Goal: Information Seeking & Learning: Learn about a topic

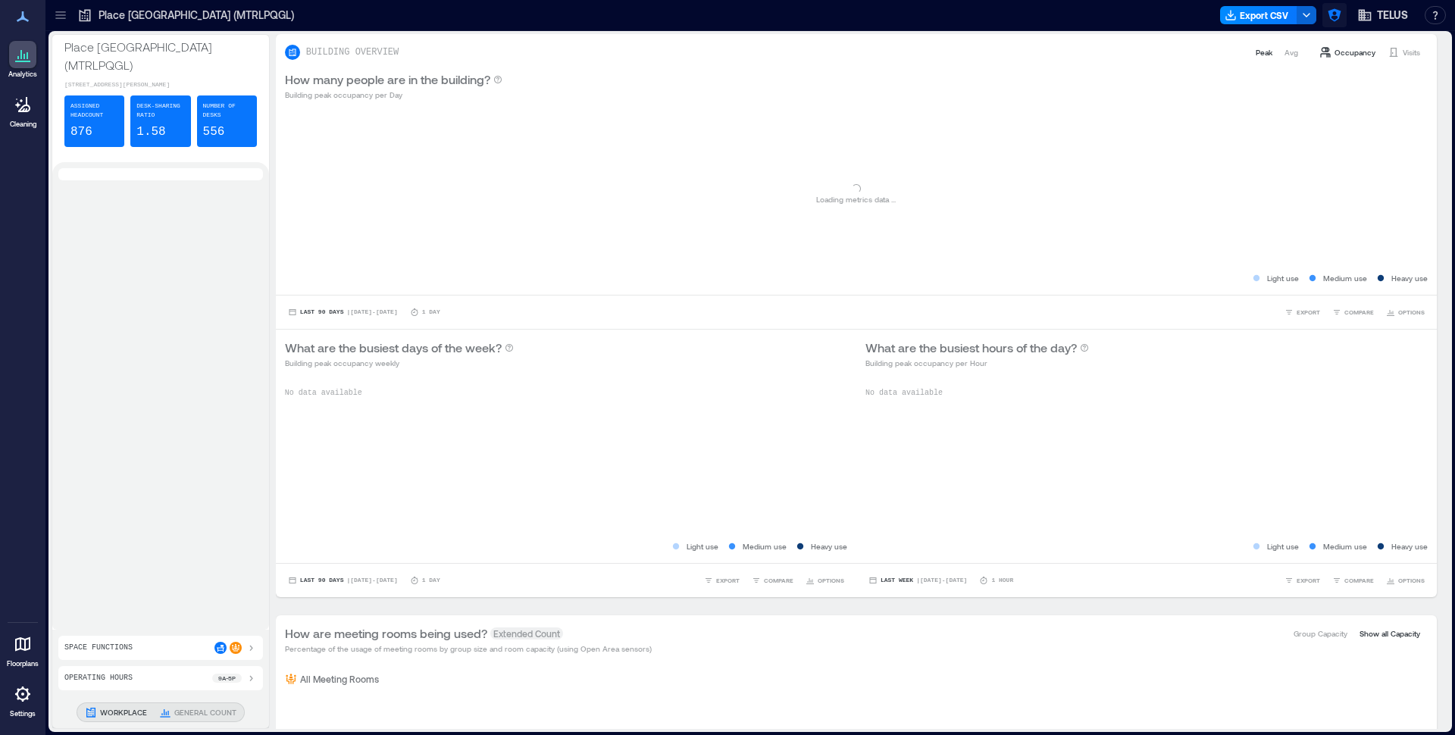
click at [1337, 20] on icon "button" at bounding box center [1334, 15] width 15 height 15
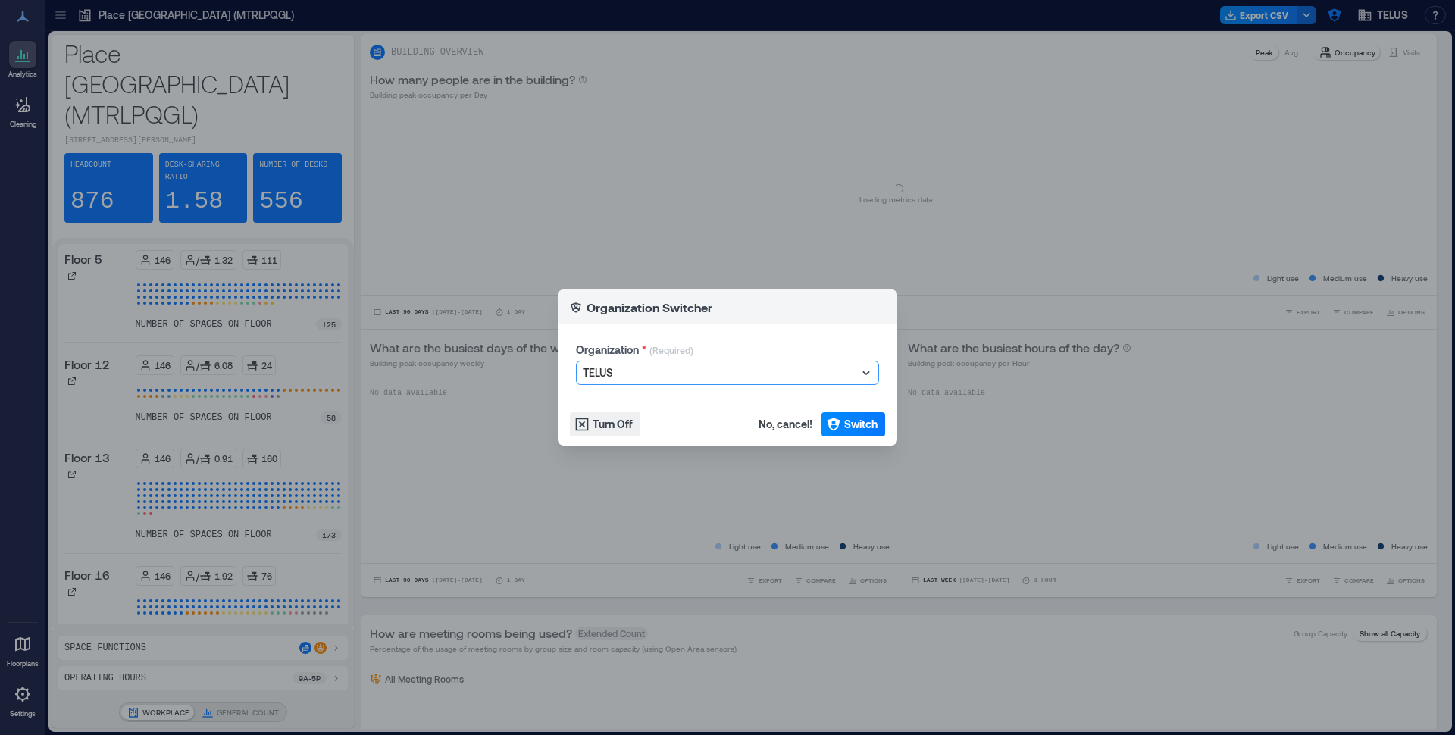
click at [648, 372] on div at bounding box center [720, 373] width 274 height 18
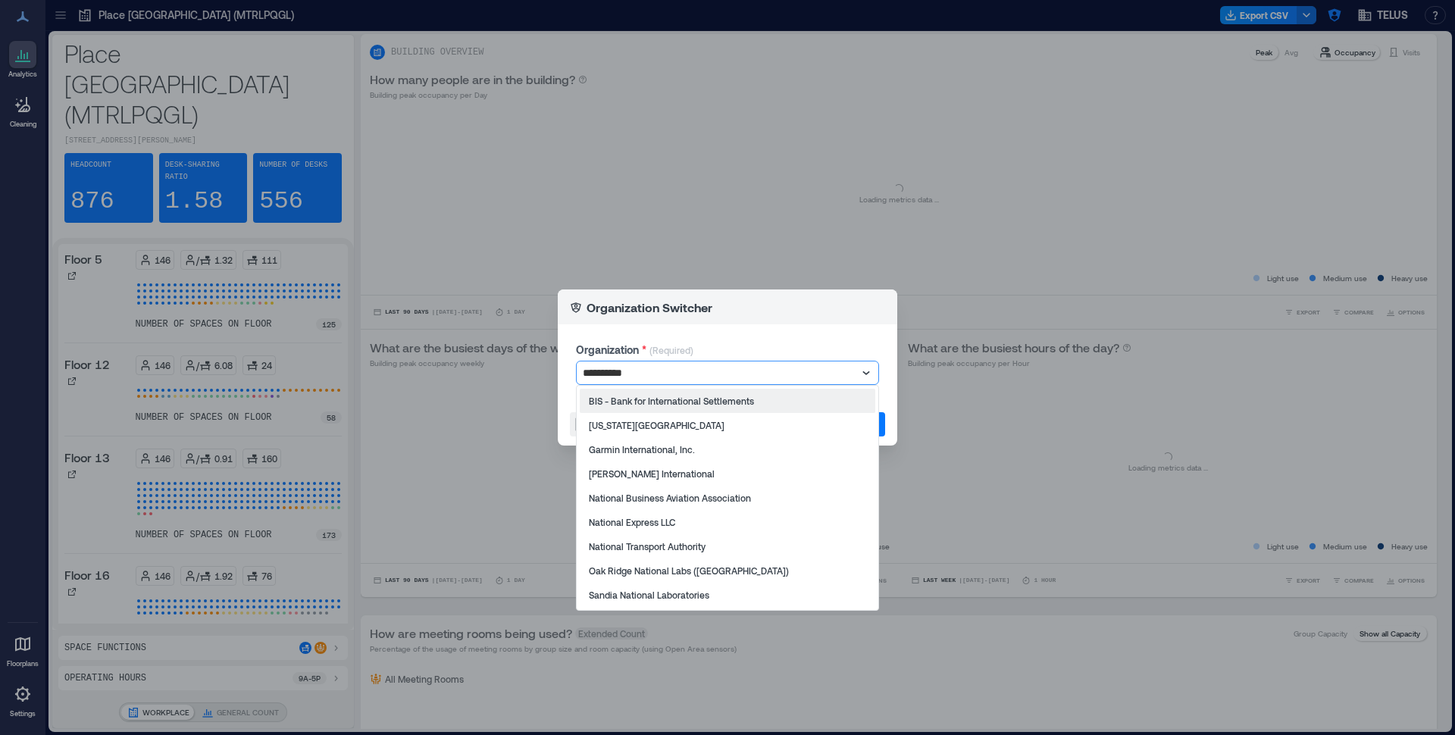
type input "**********"
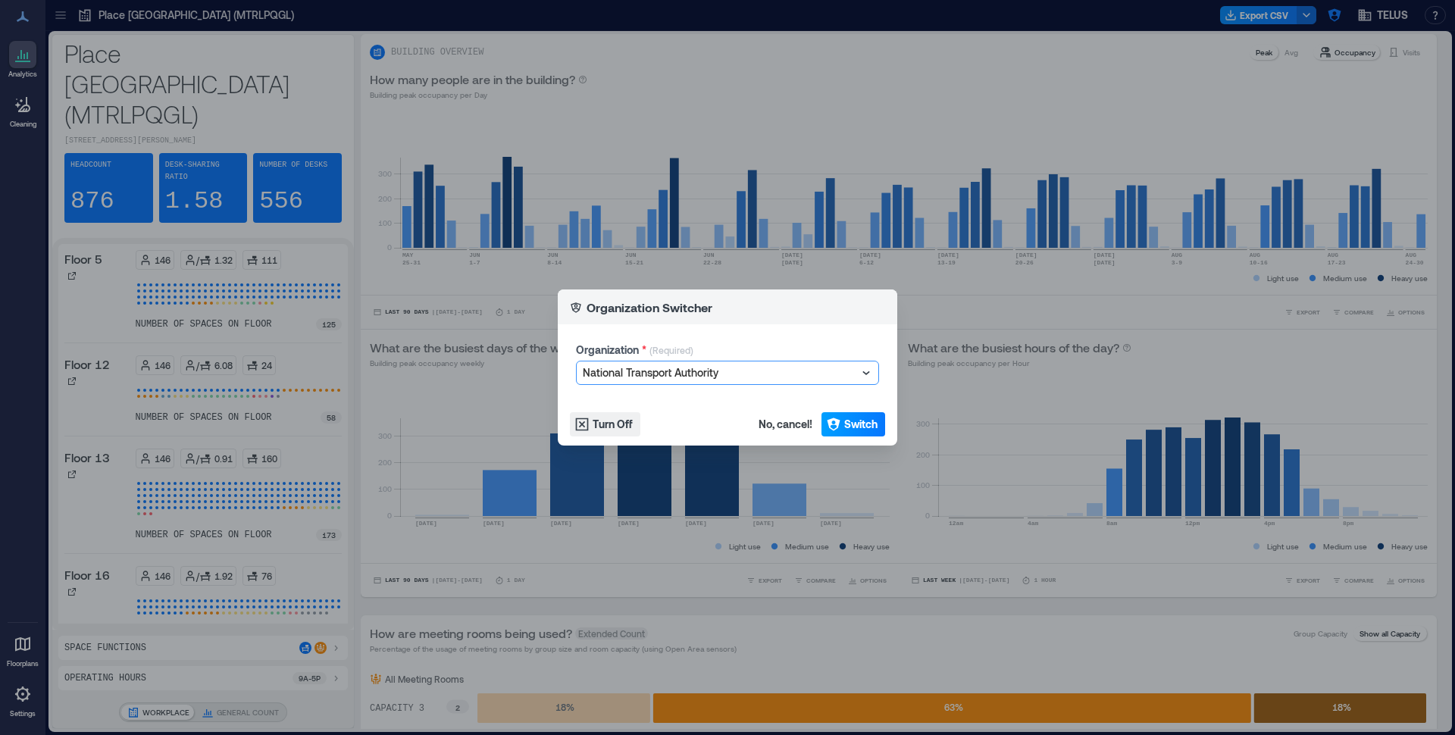
click at [847, 431] on span "Switch" at bounding box center [860, 424] width 33 height 15
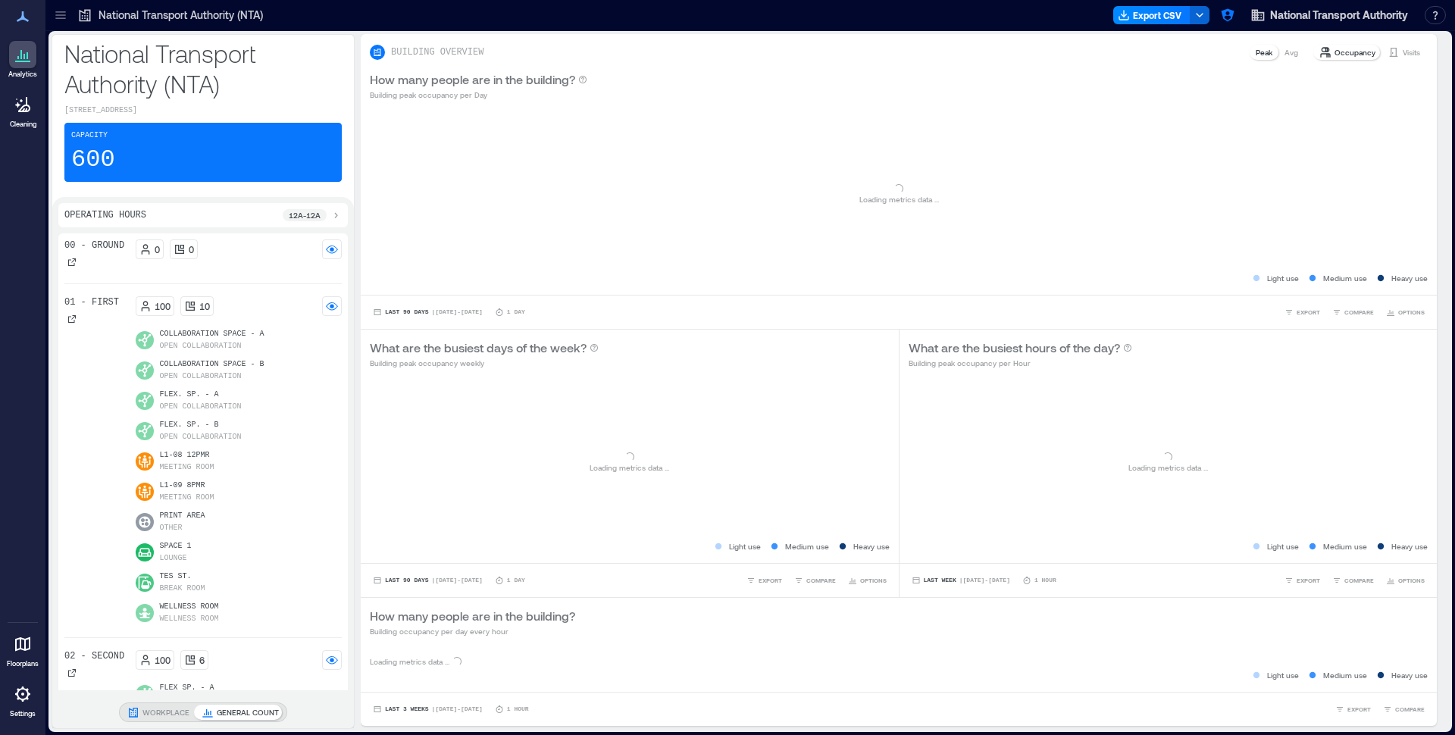
click at [65, 17] on icon at bounding box center [60, 15] width 15 height 15
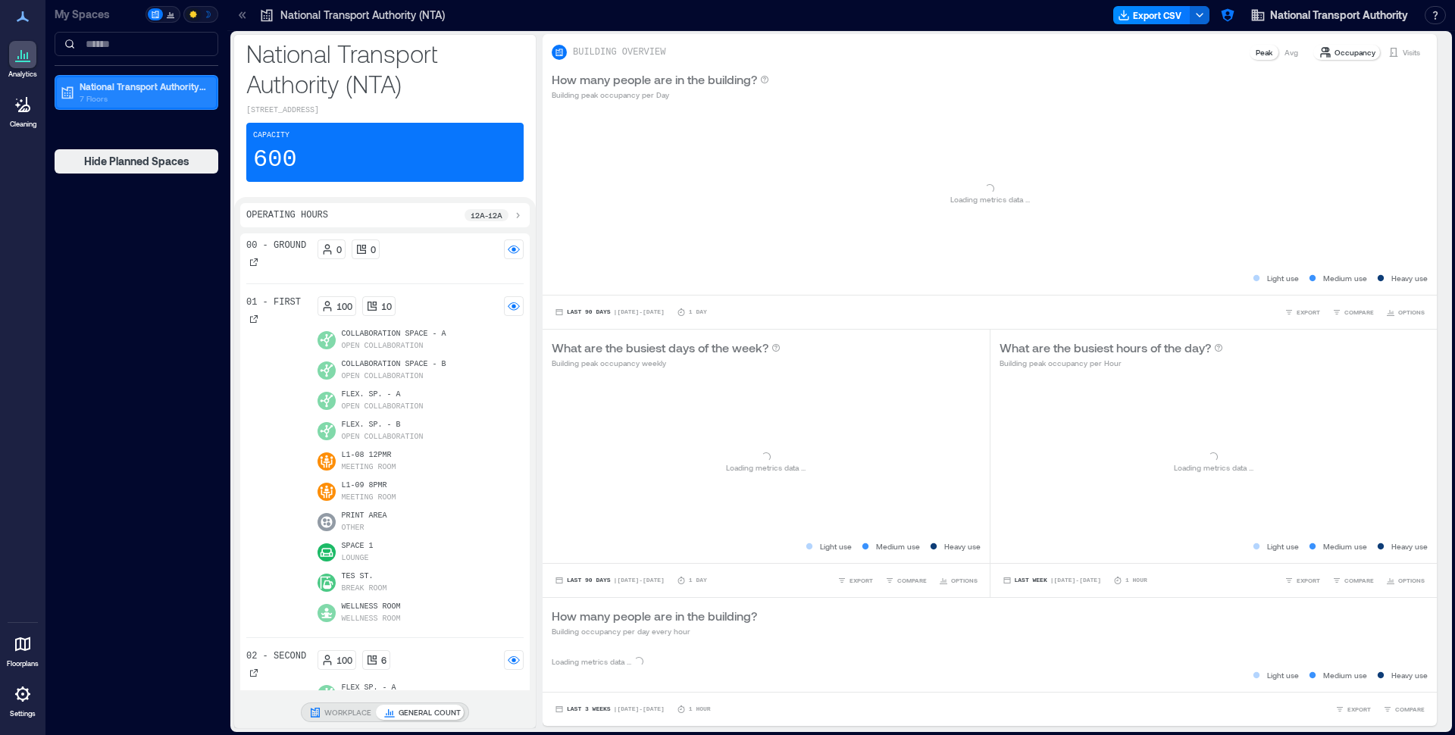
click at [96, 103] on p "7 Floors" at bounding box center [143, 98] width 127 height 12
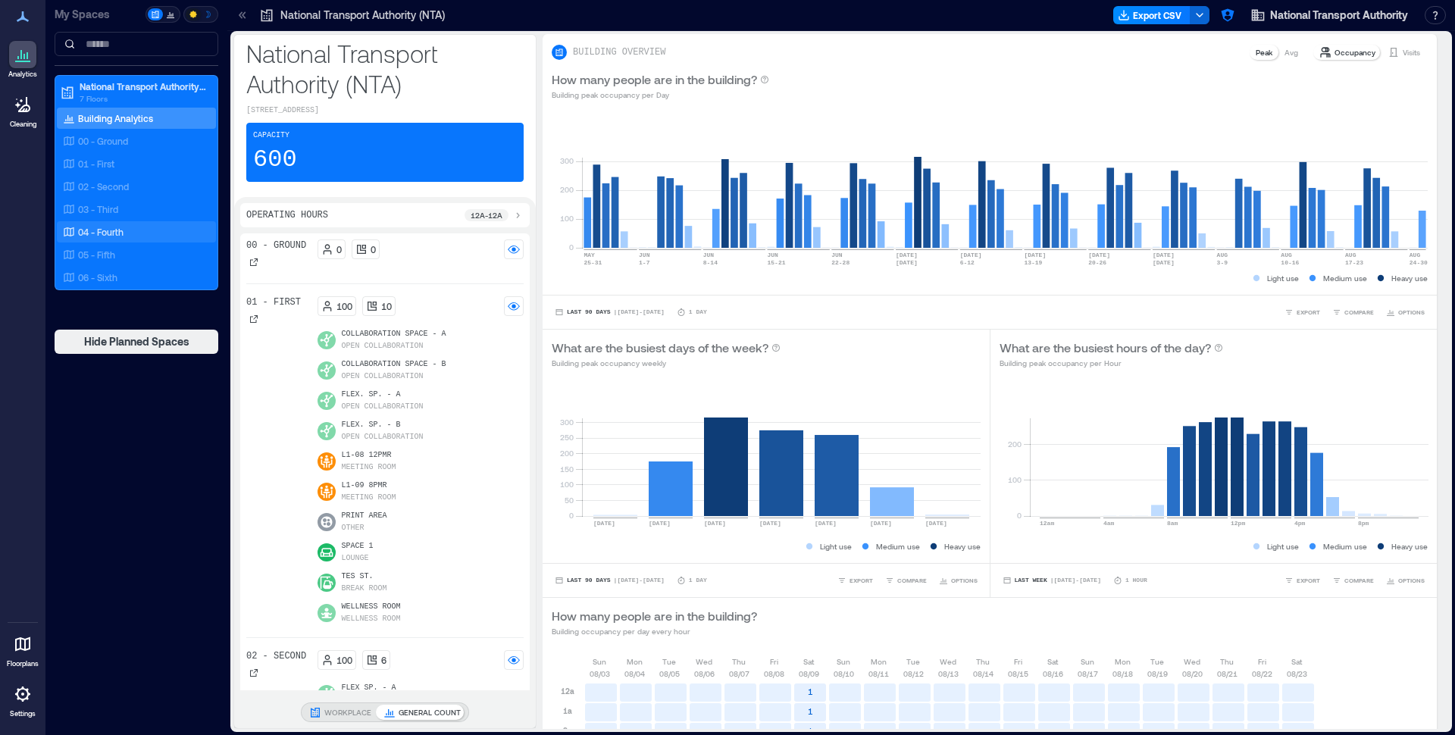
click at [102, 232] on p "04 - Fourth" at bounding box center [100, 232] width 45 height 12
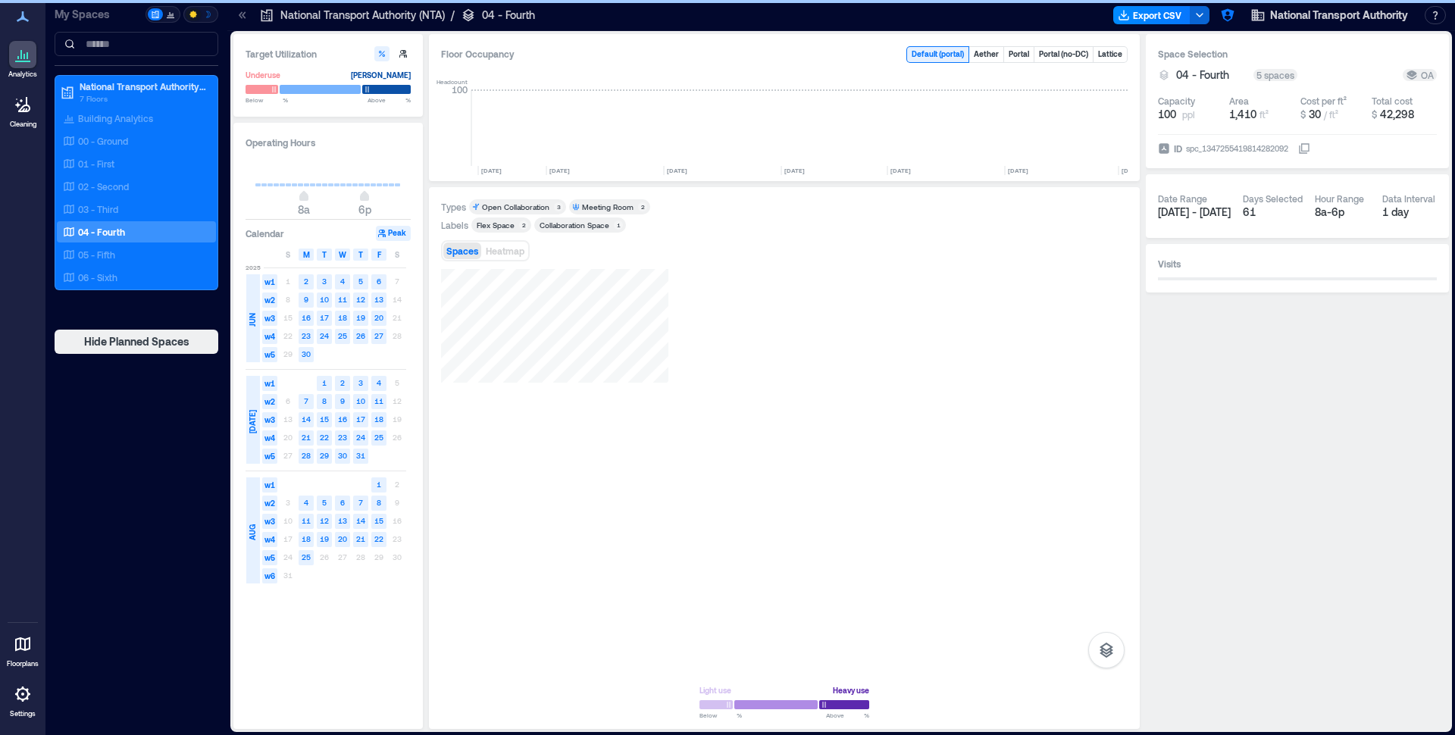
scroll to position [0, 437]
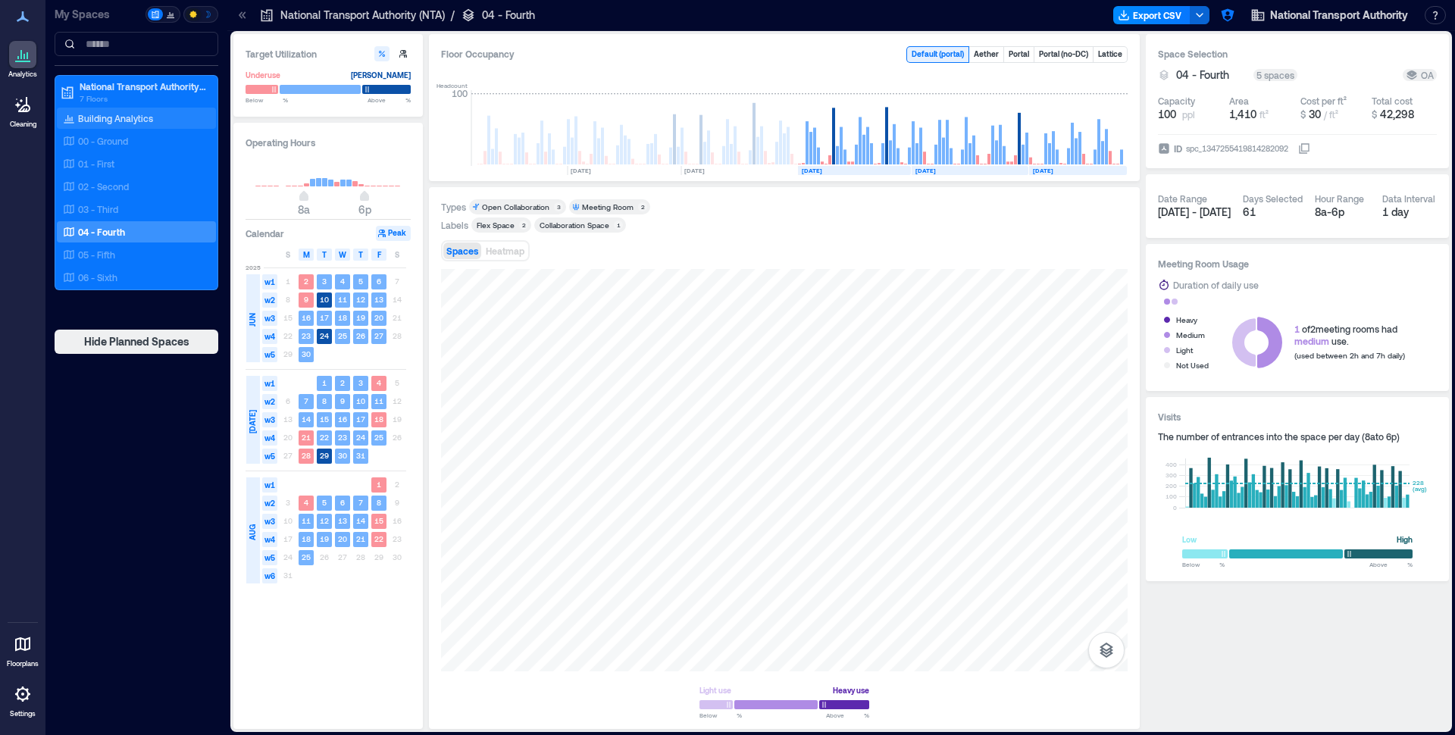
click at [114, 120] on p "Building Analytics" at bounding box center [115, 118] width 75 height 12
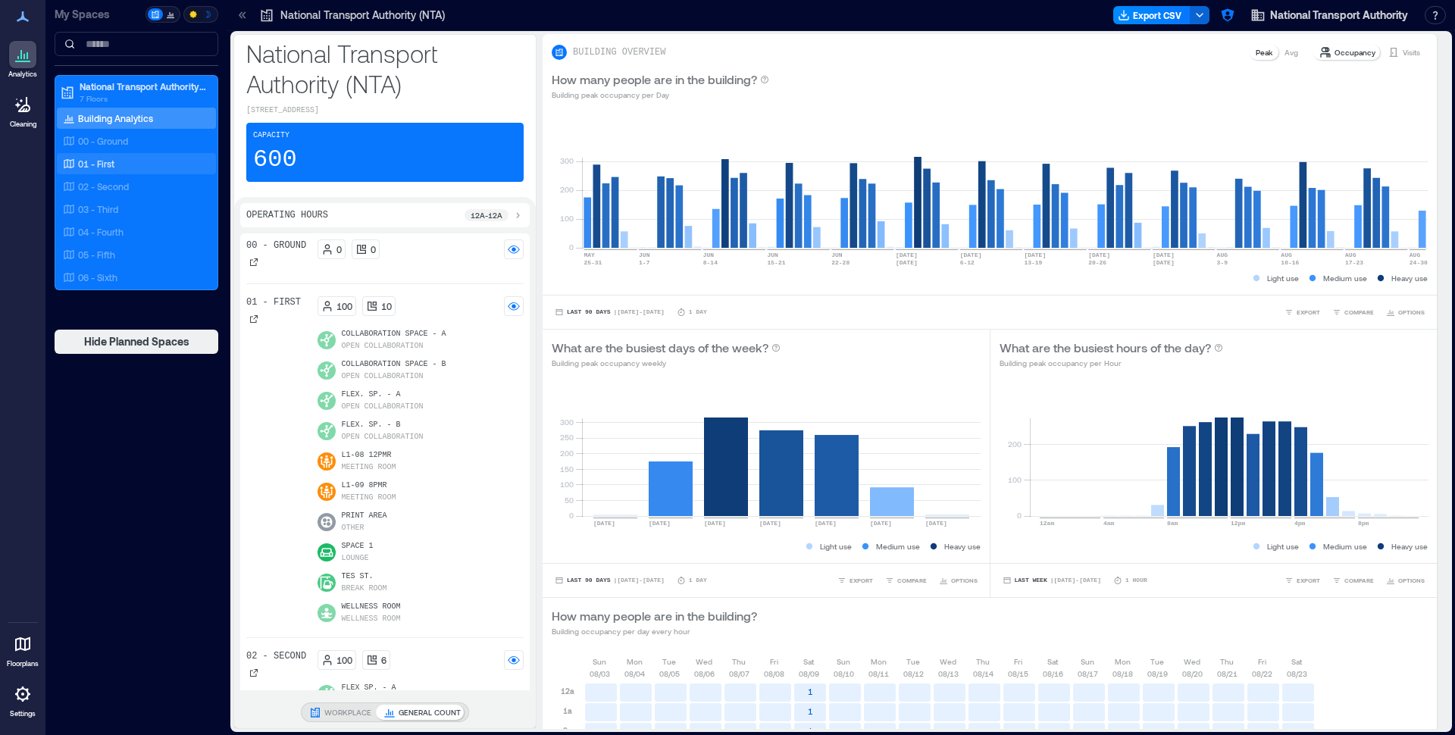
click at [91, 167] on p "01 - First" at bounding box center [96, 164] width 36 height 12
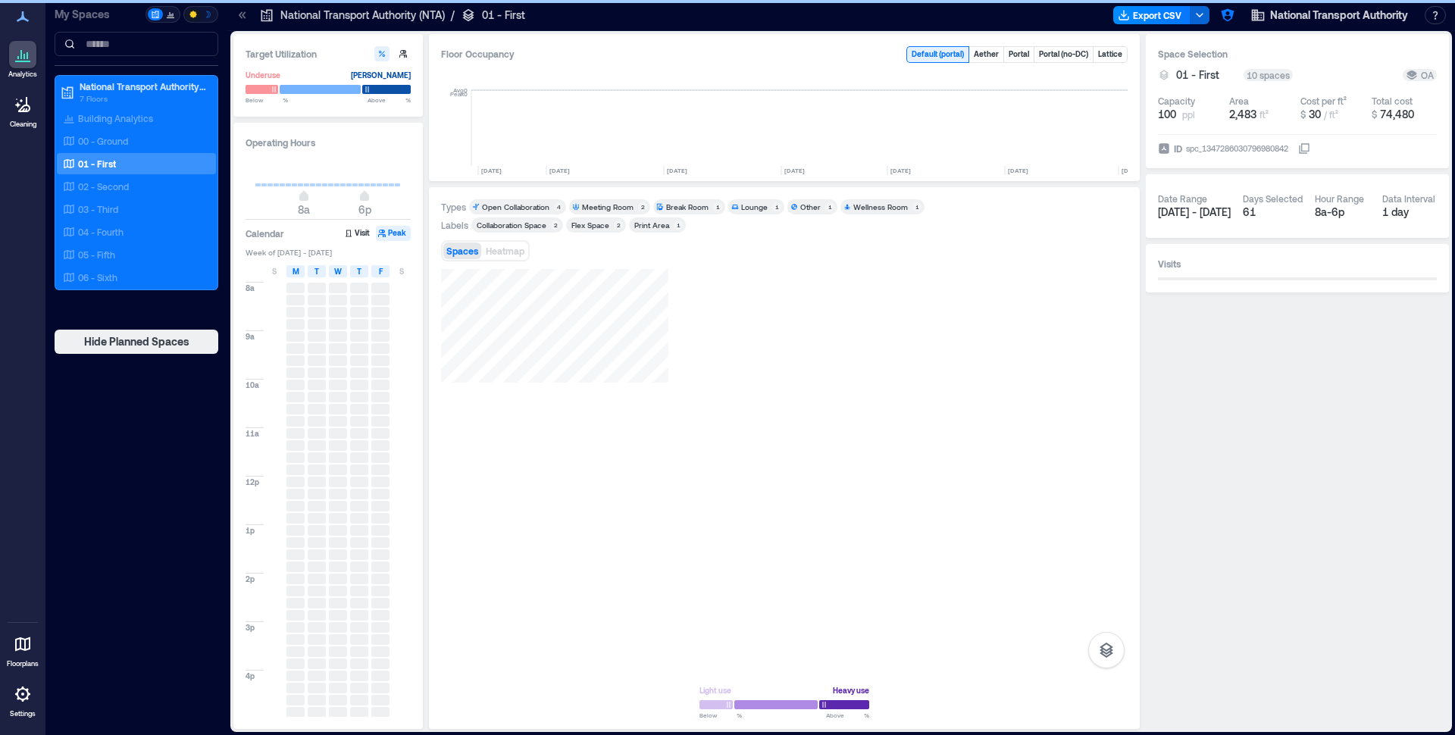
scroll to position [0, 437]
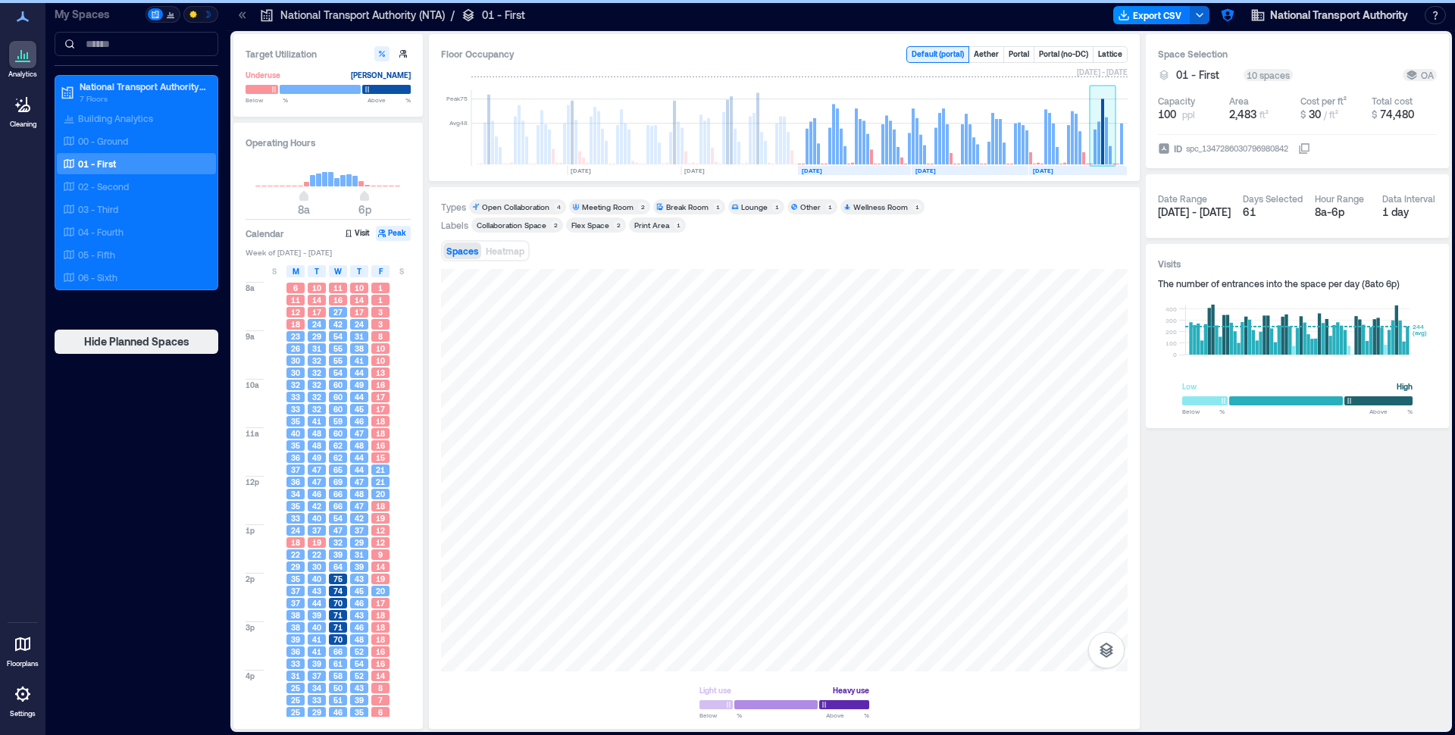
click at [1101, 115] on rect at bounding box center [1103, 128] width 27 height 76
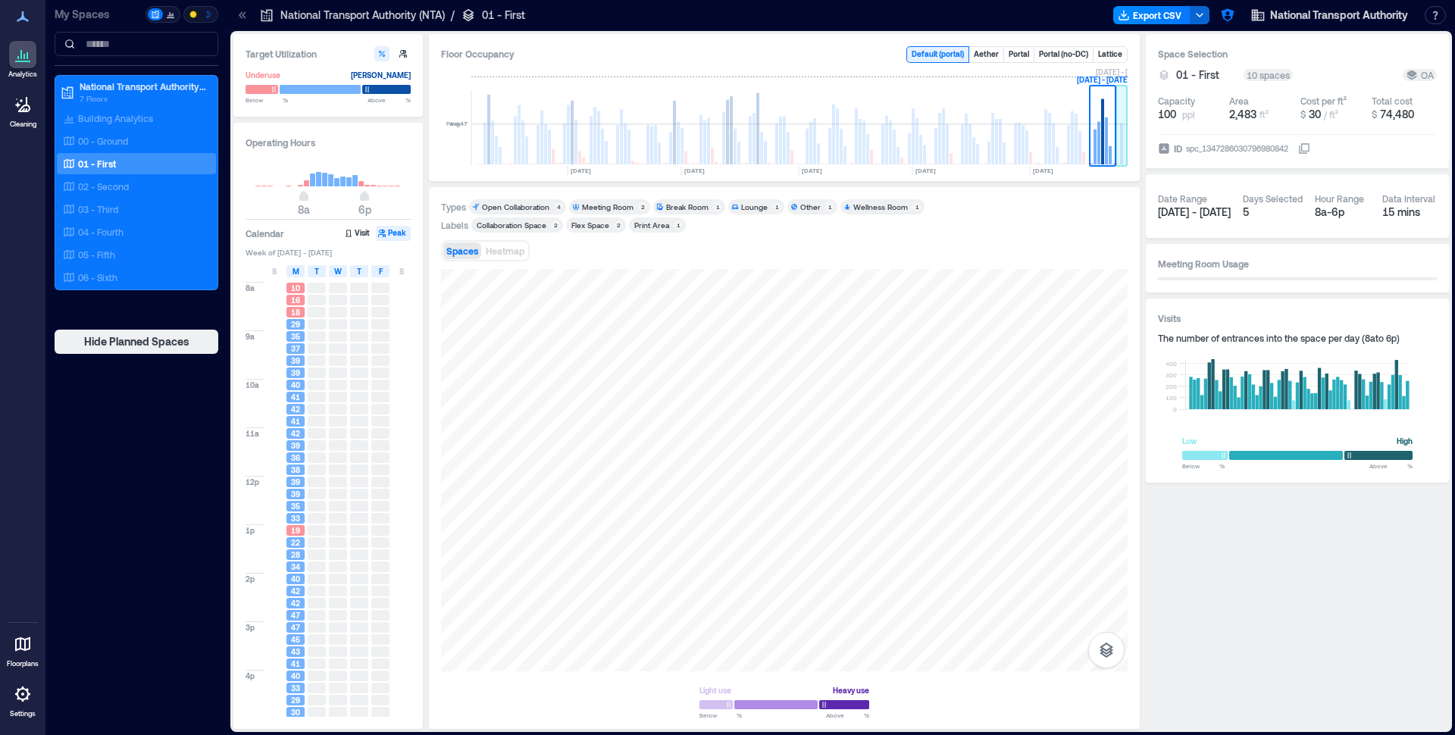
click at [1120, 126] on rect at bounding box center [1121, 144] width 3 height 41
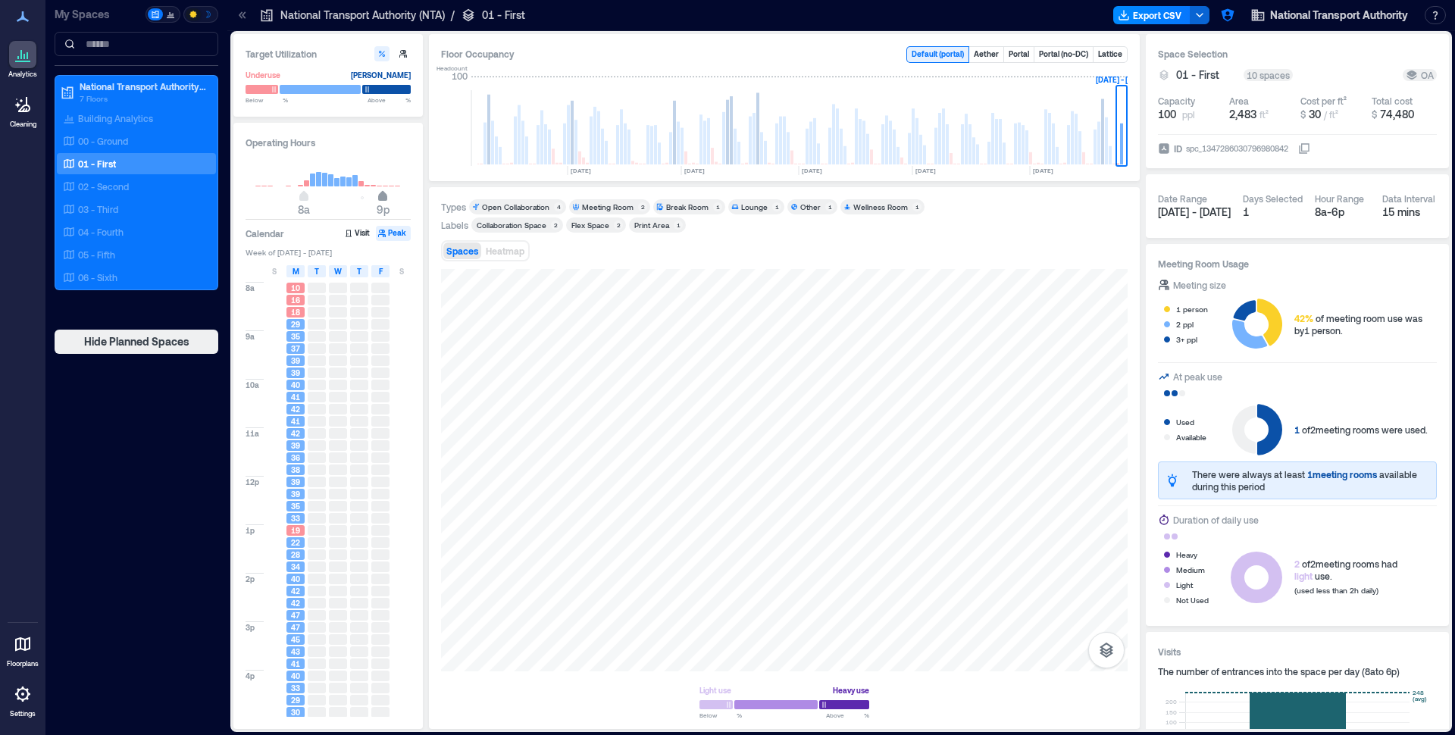
type input "**"
drag, startPoint x: 365, startPoint y: 199, endPoint x: 394, endPoint y: 199, distance: 29.6
click at [394, 199] on span "11p" at bounding box center [394, 198] width 9 height 6
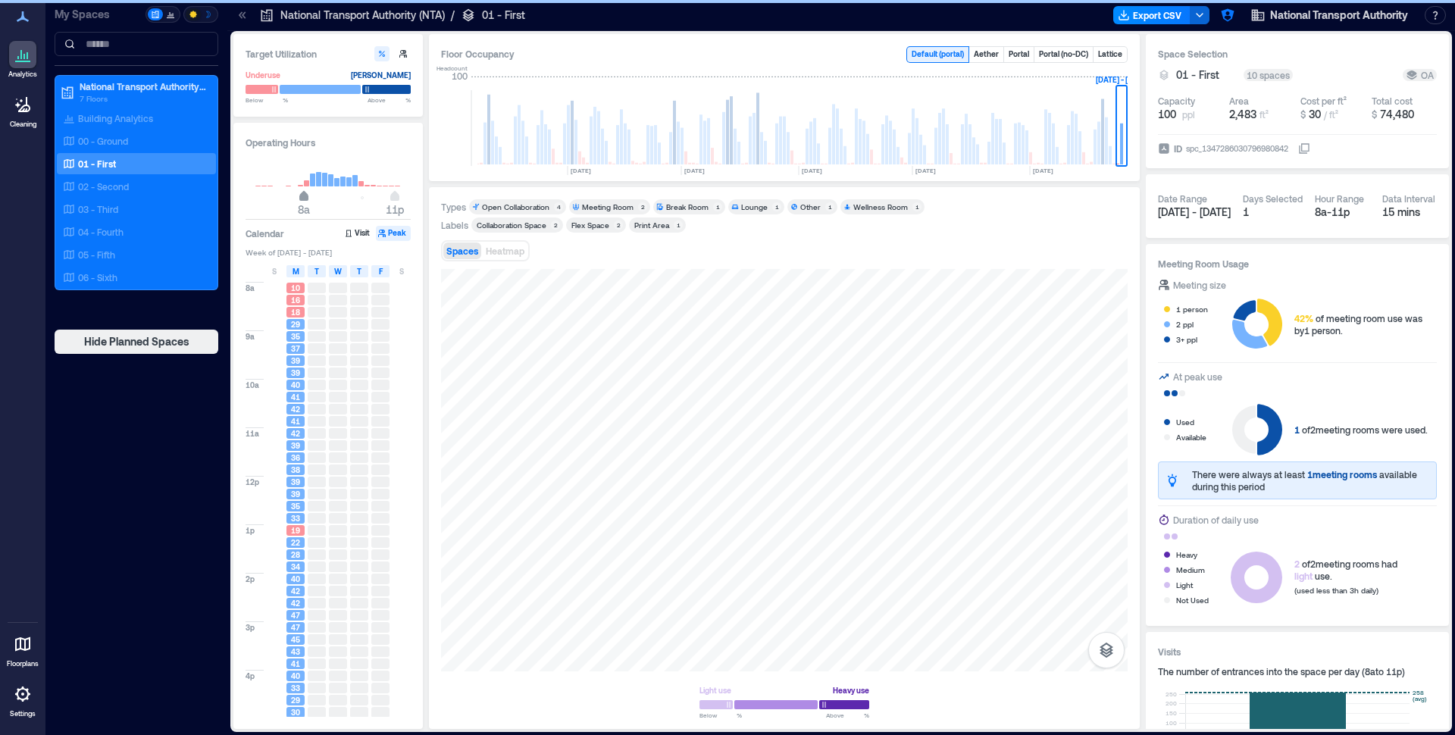
type input "*"
drag, startPoint x: 304, startPoint y: 199, endPoint x: 296, endPoint y: 200, distance: 8.4
click at [296, 200] on span "7a" at bounding box center [297, 198] width 9 height 6
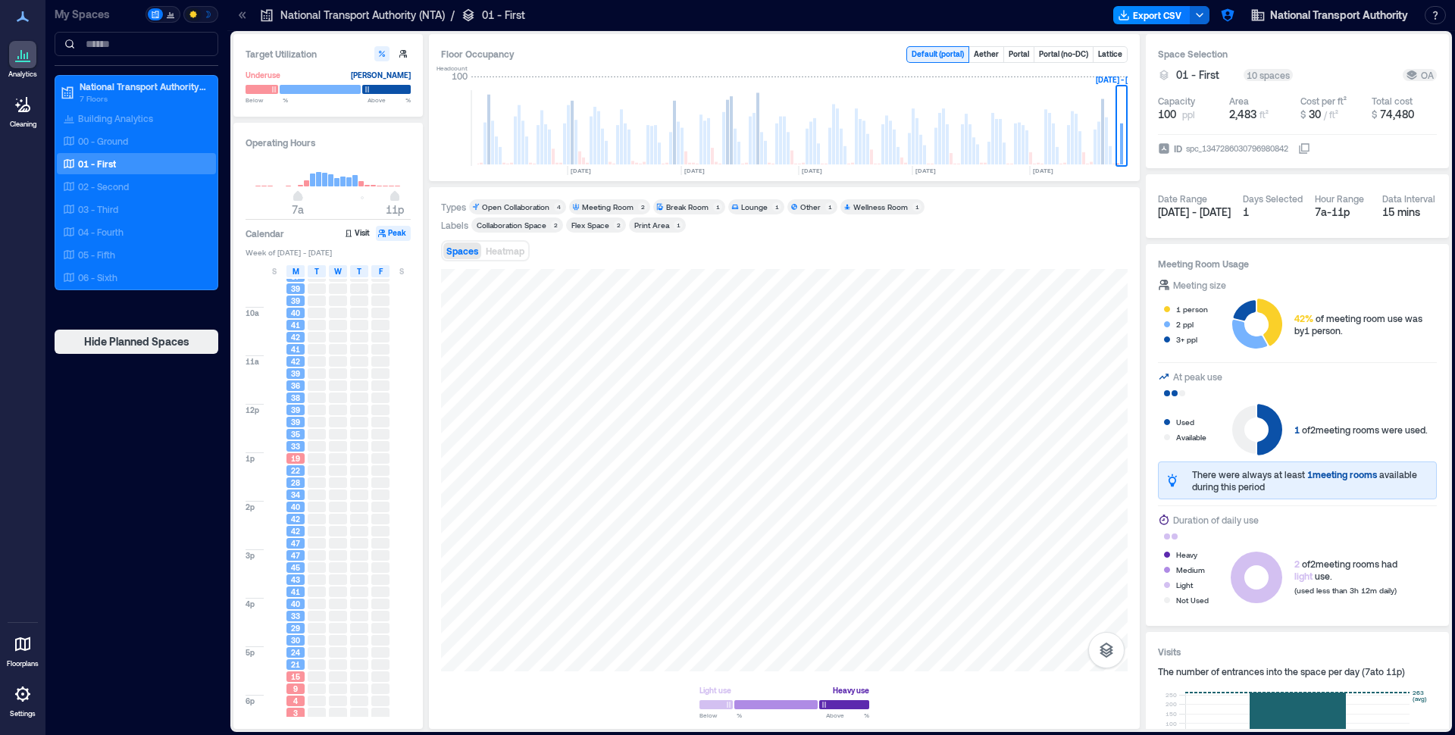
scroll to position [119, 0]
